Goal: Task Accomplishment & Management: Use online tool/utility

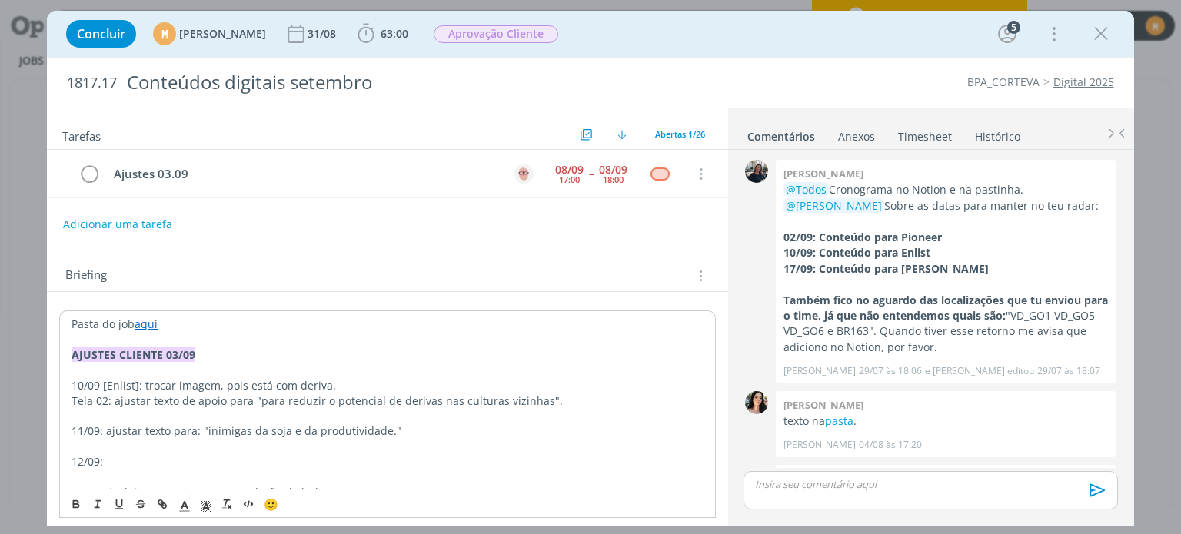
scroll to position [1230, 0]
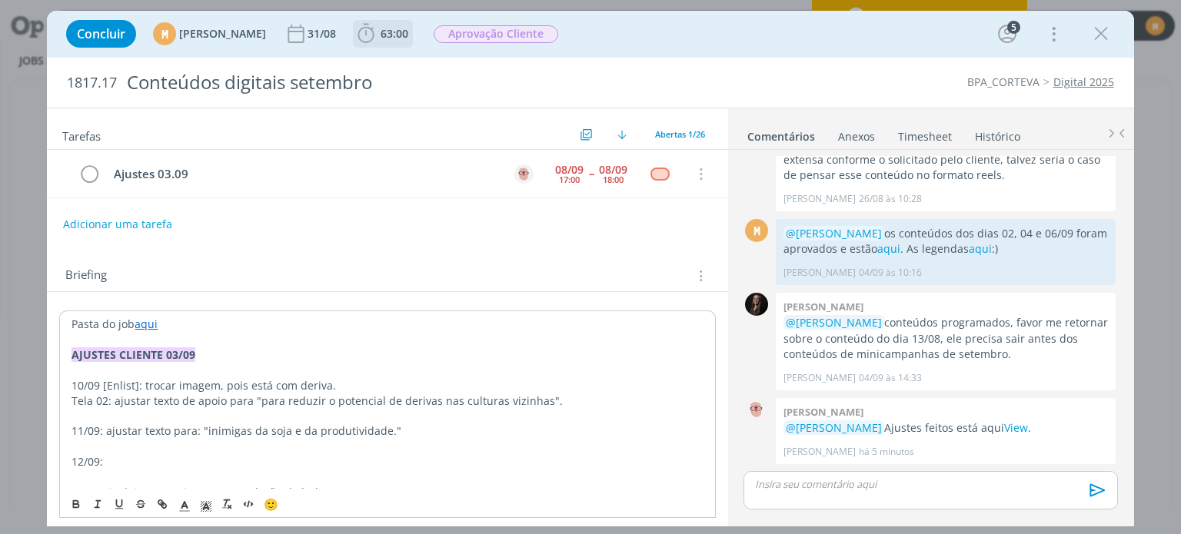
click at [408, 26] on span "63:00" at bounding box center [395, 33] width 28 height 15
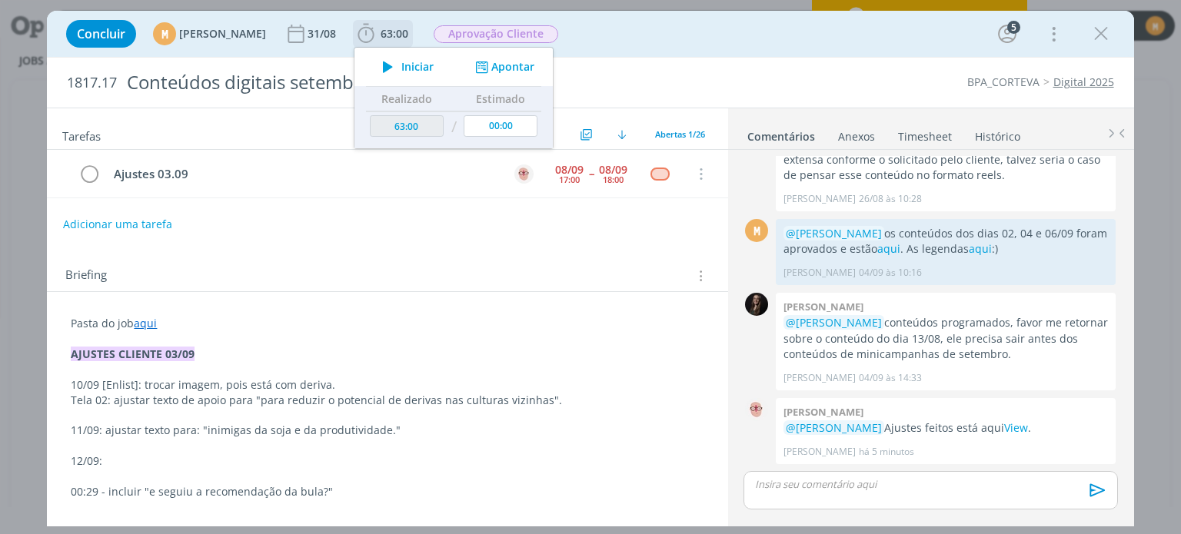
click at [434, 64] on span "Iniciar" at bounding box center [417, 67] width 32 height 11
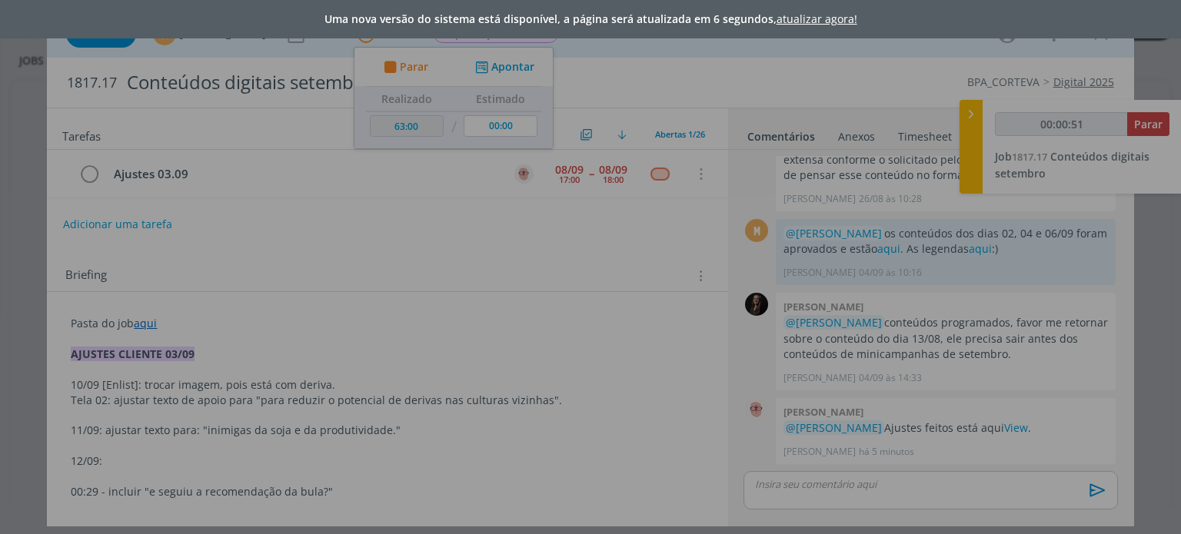
click at [803, 24] on link "atualizar agora!" at bounding box center [817, 19] width 81 height 15
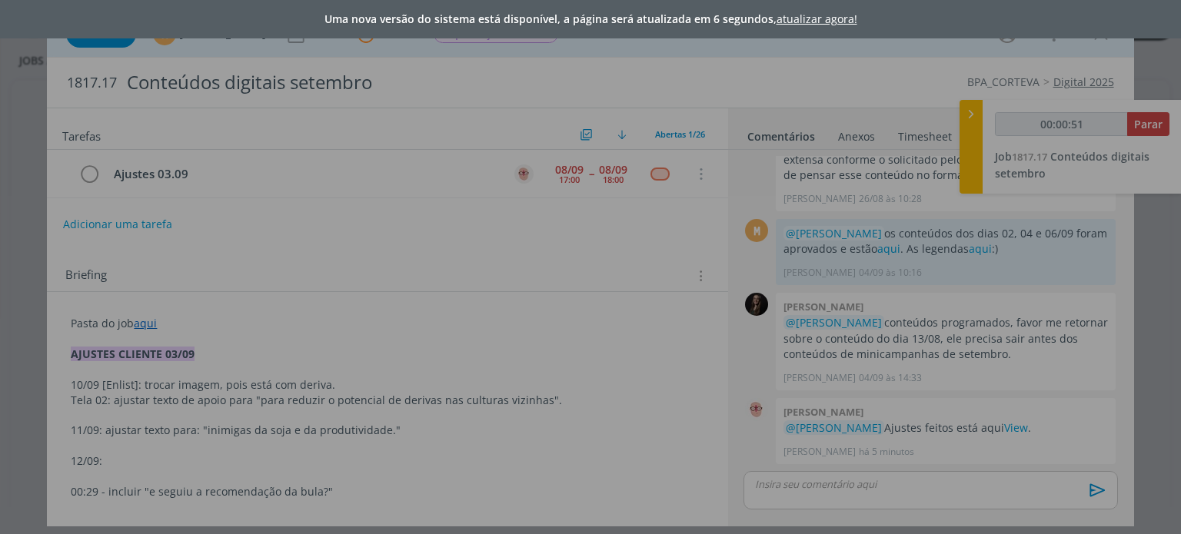
type input "00:00:52"
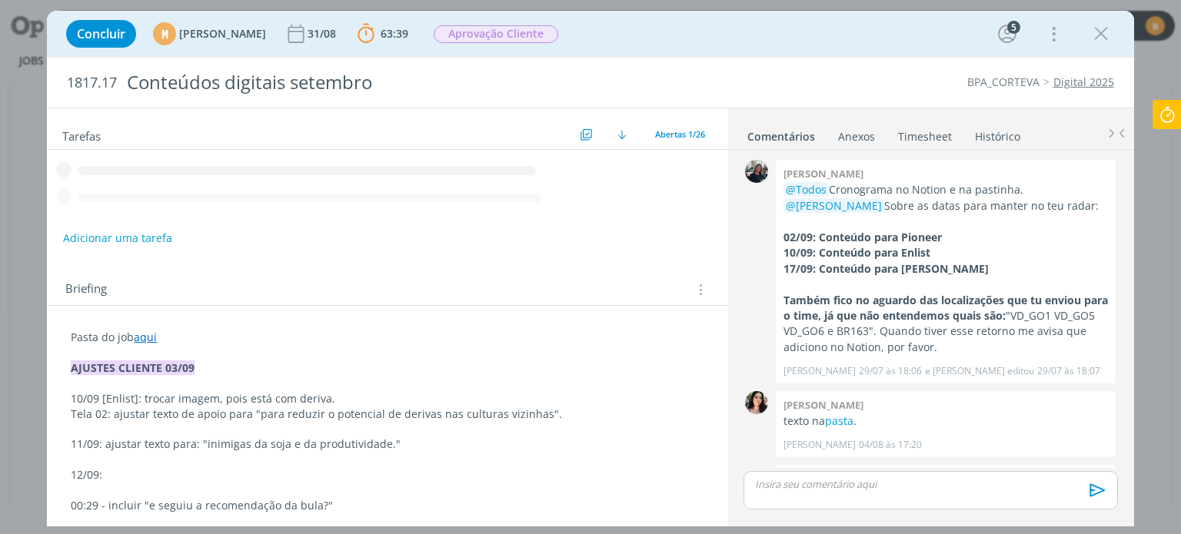
scroll to position [1230, 0]
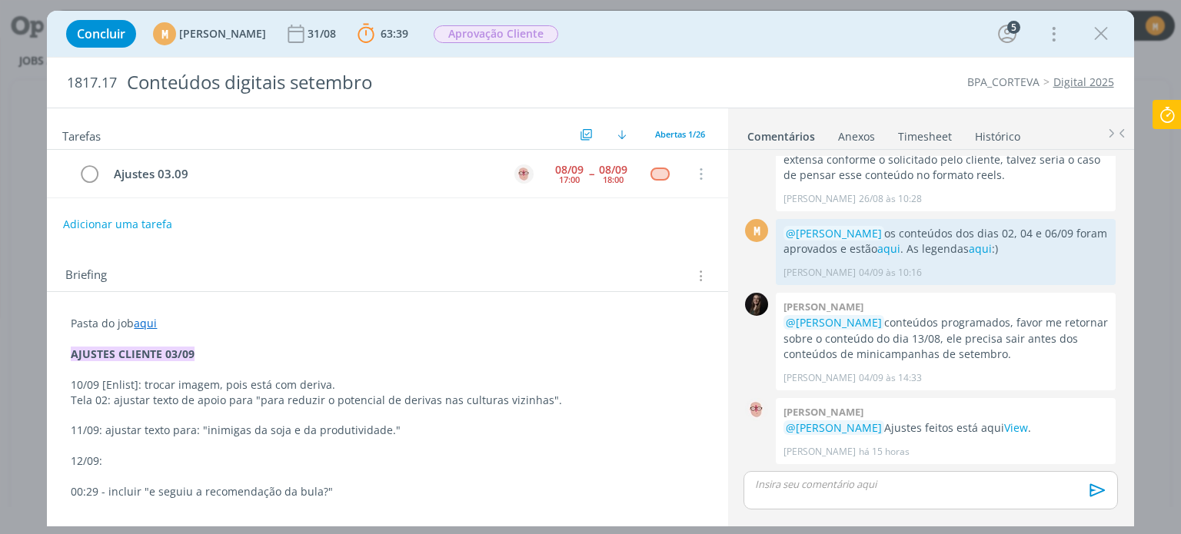
click at [150, 318] on link "aqui" at bounding box center [145, 323] width 23 height 15
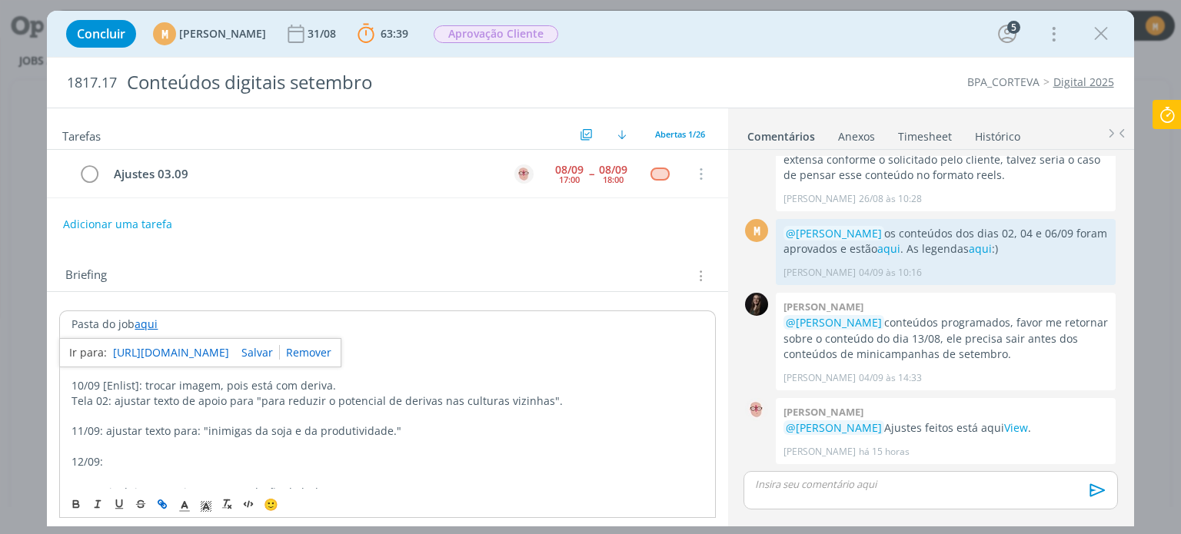
click at [145, 350] on link "[URL][DOMAIN_NAME]" at bounding box center [171, 353] width 116 height 20
